Goal: Task Accomplishment & Management: Complete application form

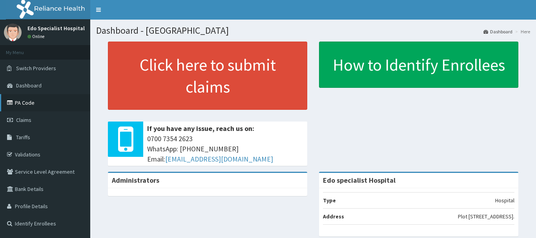
click at [30, 105] on link "PA Code" at bounding box center [45, 102] width 90 height 17
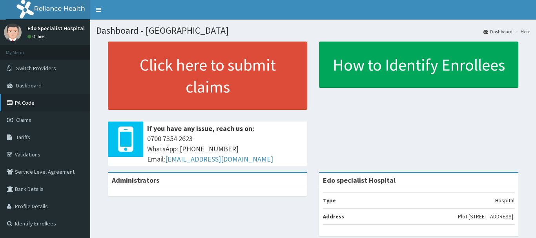
click at [30, 105] on link "PA Code" at bounding box center [45, 102] width 90 height 17
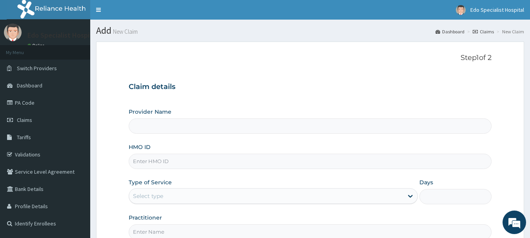
click at [158, 125] on input "Provider Name" at bounding box center [310, 126] width 363 height 15
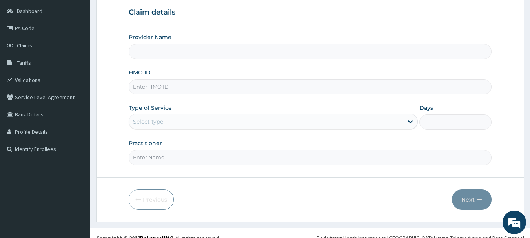
scroll to position [78, 0]
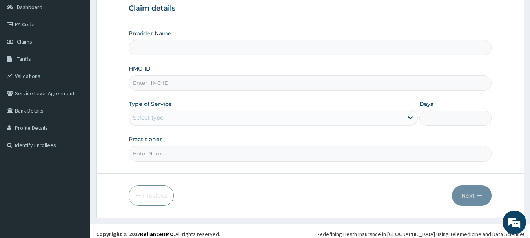
click at [157, 54] on input "Provider Name" at bounding box center [310, 47] width 363 height 15
click at [160, 49] on input "Provider Name" at bounding box center [310, 47] width 363 height 15
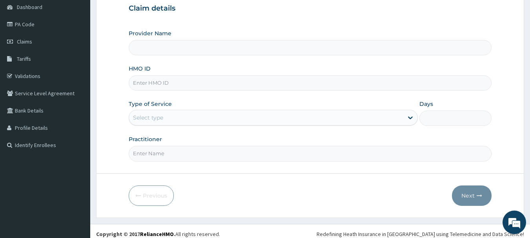
click at [160, 49] on input "Provider Name" at bounding box center [310, 47] width 363 height 15
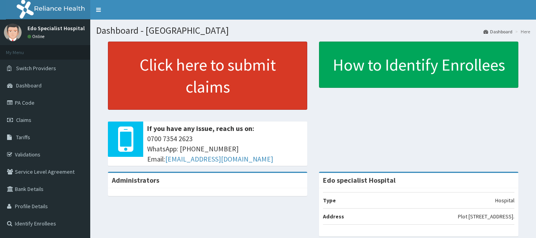
click at [189, 91] on link "Click here to submit claims" at bounding box center [207, 76] width 199 height 68
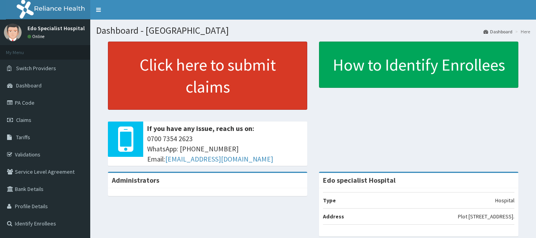
click at [189, 91] on link "Click here to submit claims" at bounding box center [207, 76] width 199 height 68
click at [190, 90] on link "Click here to submit claims" at bounding box center [207, 76] width 199 height 68
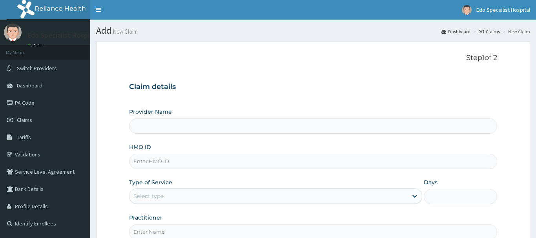
type input "Edo specialist Hospital"
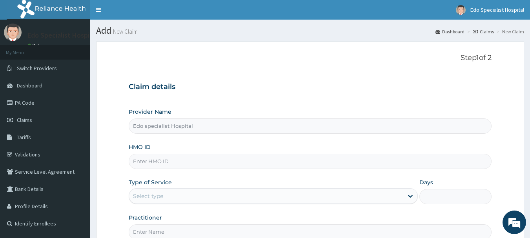
scroll to position [39, 0]
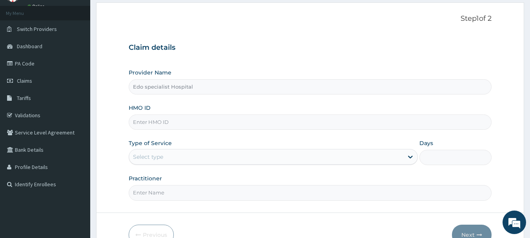
click at [146, 121] on input "HMO ID" at bounding box center [310, 122] width 363 height 15
type input "NNI/10120/E"
click at [147, 131] on div "Provider Name Edo specialist Hospital HMO ID NNI/10120/E Type of Service Select…" at bounding box center [310, 135] width 363 height 132
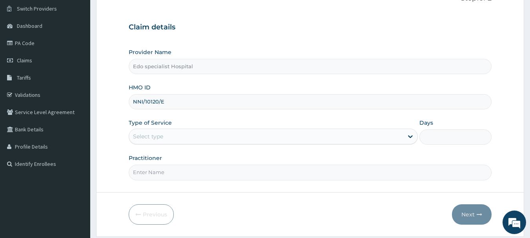
scroll to position [78, 0]
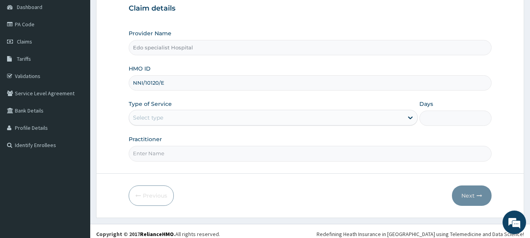
click at [157, 125] on div "Select type" at bounding box center [273, 118] width 289 height 16
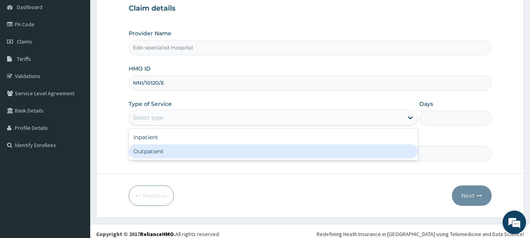
click at [152, 146] on div "Outpatient" at bounding box center [273, 151] width 289 height 14
type input "1"
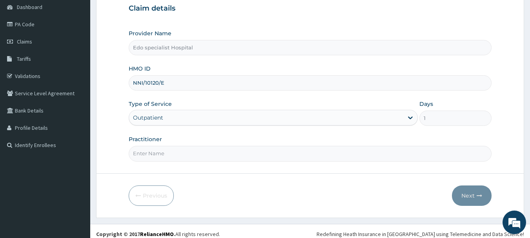
click at [150, 158] on input "Practitioner" at bounding box center [310, 153] width 363 height 15
type input "DR. LILIAN"
click at [464, 193] on button "Next" at bounding box center [472, 196] width 40 height 20
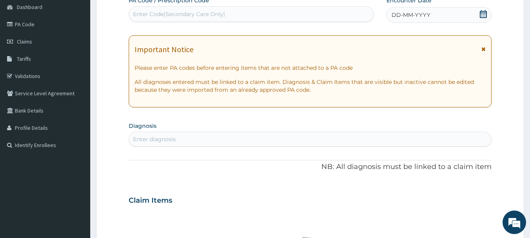
click at [235, 140] on div "Enter diagnosis" at bounding box center [310, 139] width 363 height 13
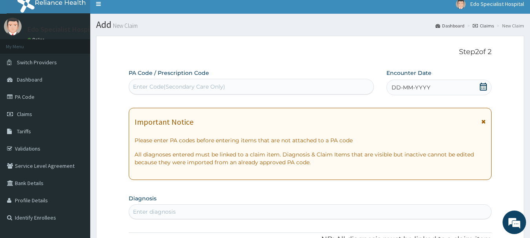
scroll to position [0, 0]
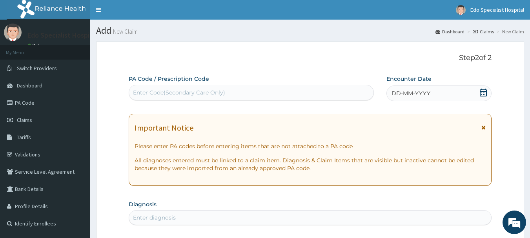
click at [183, 98] on div "Enter Code(Secondary Care Only)" at bounding box center [251, 92] width 245 height 13
click at [183, 96] on div "Enter Code(Secondary Care Only)" at bounding box center [179, 93] width 92 height 8
type input "PA/050693"
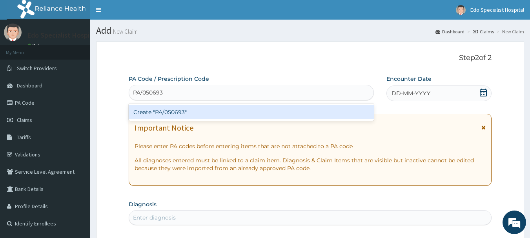
click at [182, 111] on div "Create "PA/050693"" at bounding box center [252, 112] width 246 height 14
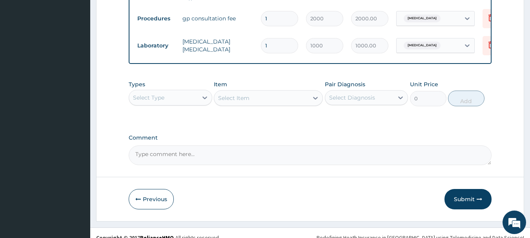
scroll to position [436, 0]
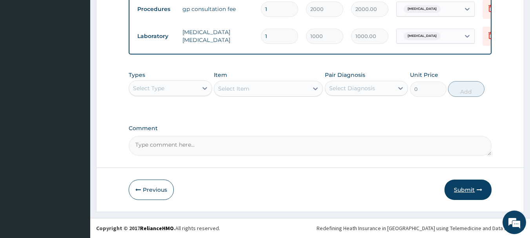
click at [463, 183] on button "Submit" at bounding box center [468, 190] width 47 height 20
